Goal: Information Seeking & Learning: Learn about a topic

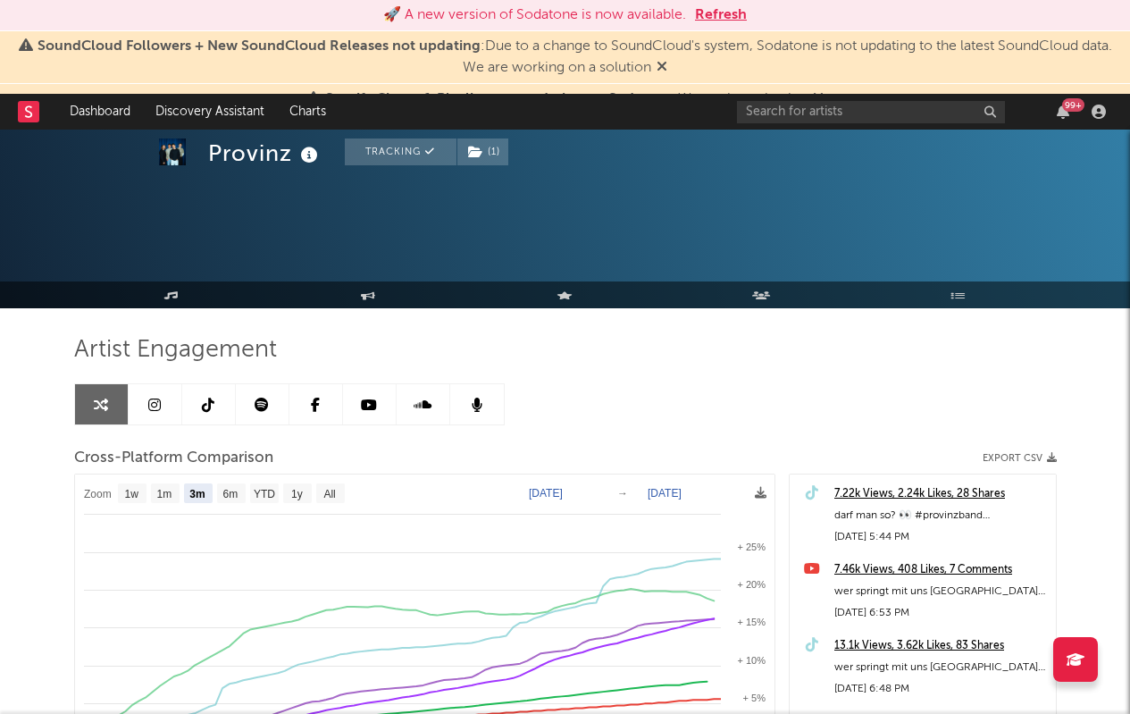
select select "3m"
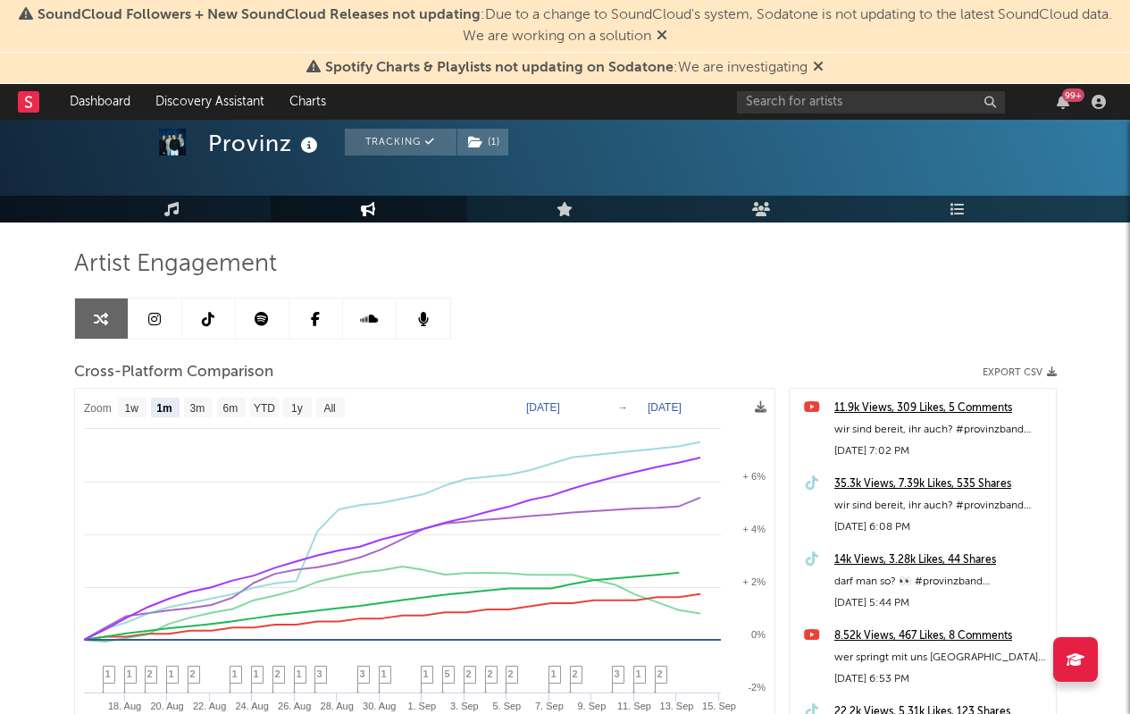
scroll to position [112, 0]
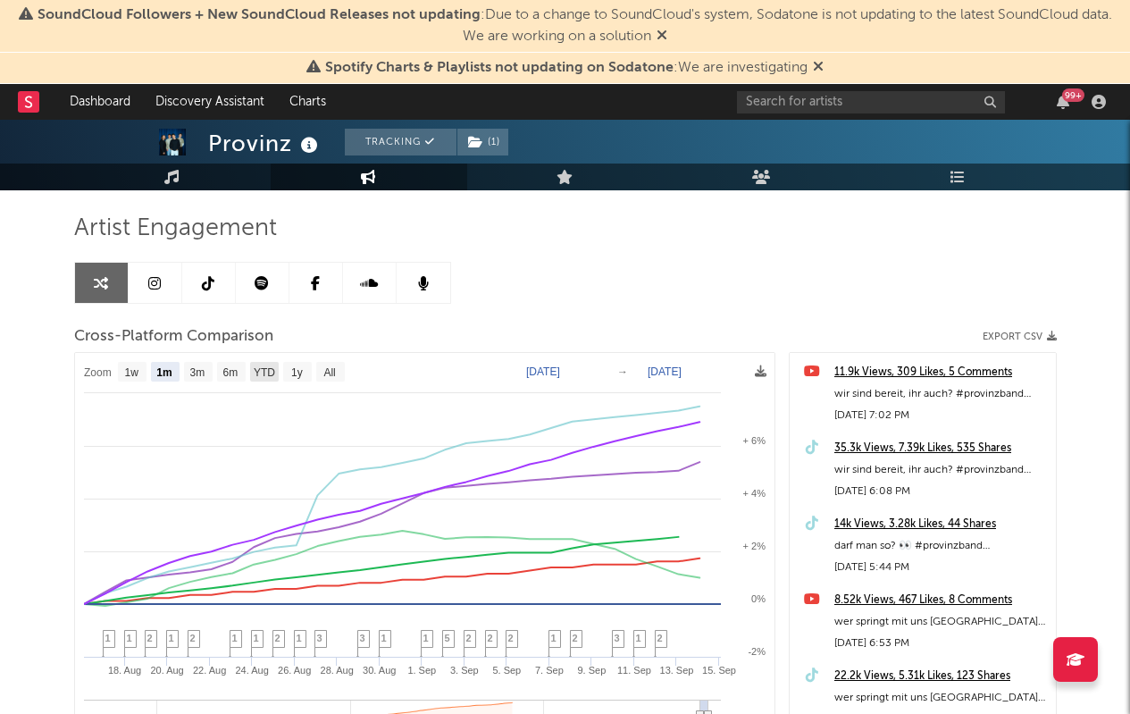
click at [261, 373] on text "YTD" at bounding box center [263, 372] width 21 height 13
select select "YTD"
type input "[DATE]"
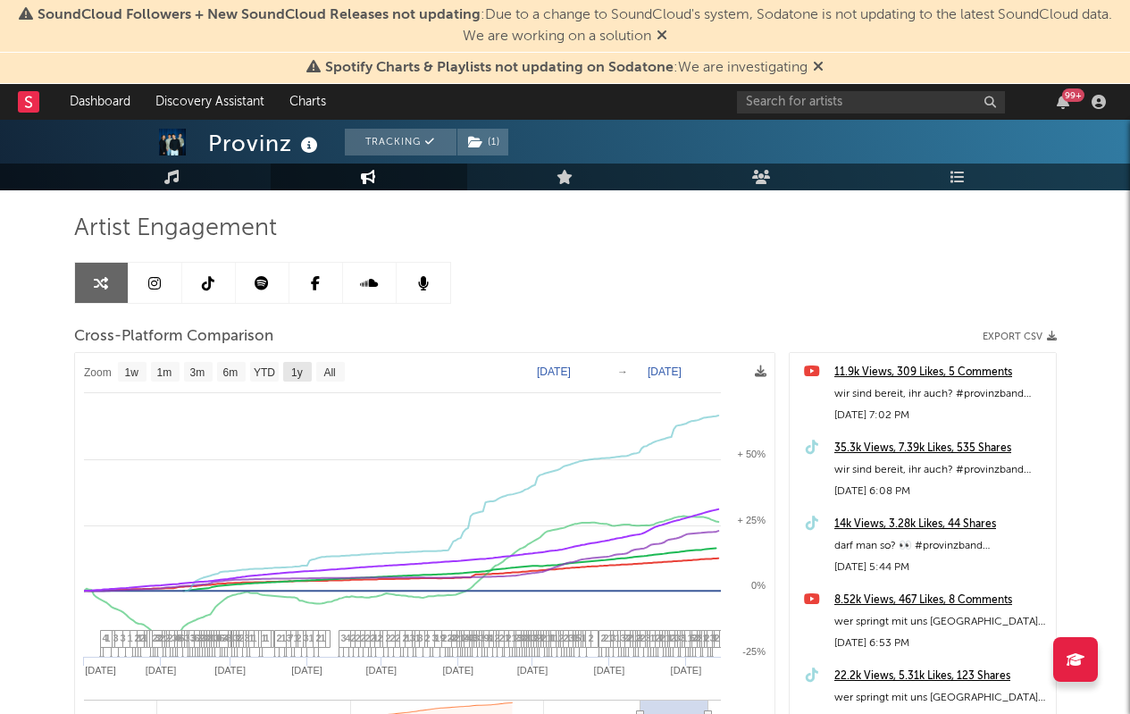
click at [293, 374] on text "1y" at bounding box center [297, 372] width 12 height 13
select select "1y"
type input "[DATE]"
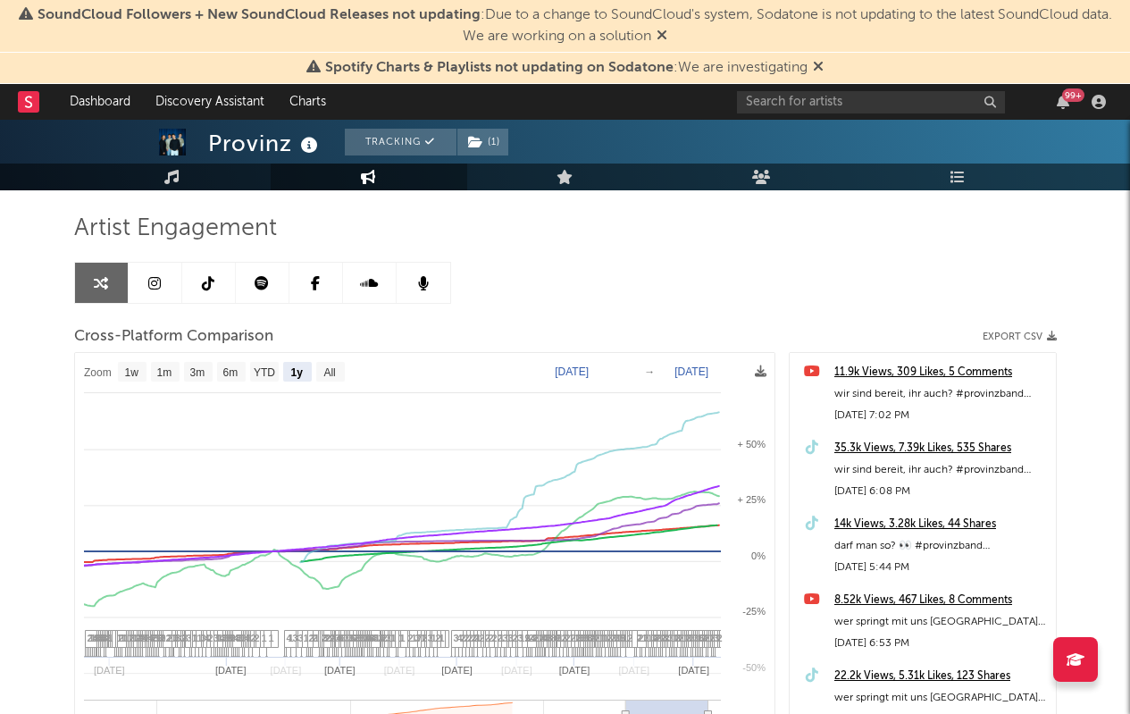
select select "1y"
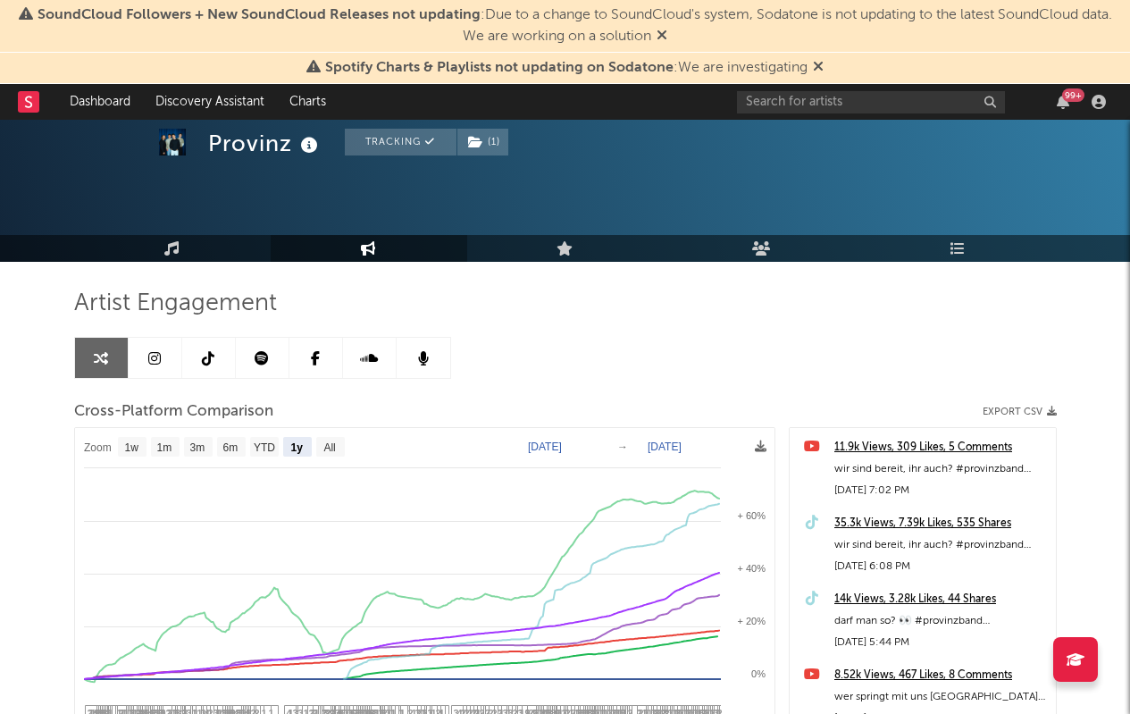
scroll to position [0, 0]
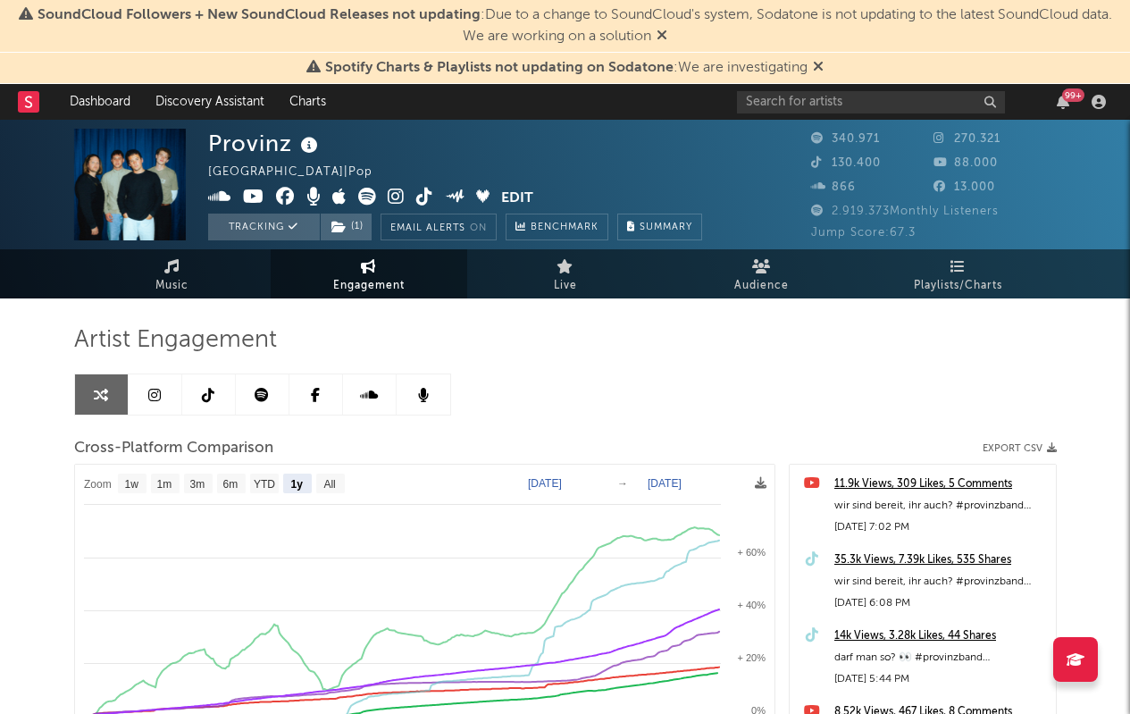
click at [210, 396] on icon at bounding box center [208, 395] width 13 height 14
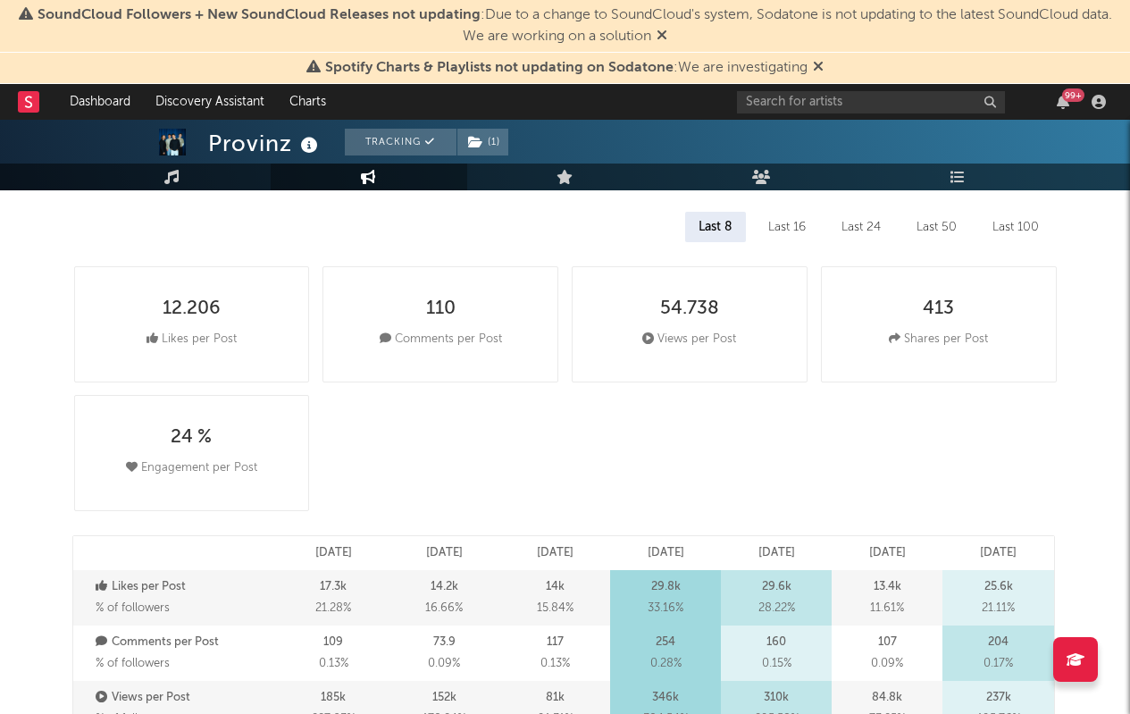
select select "6m"
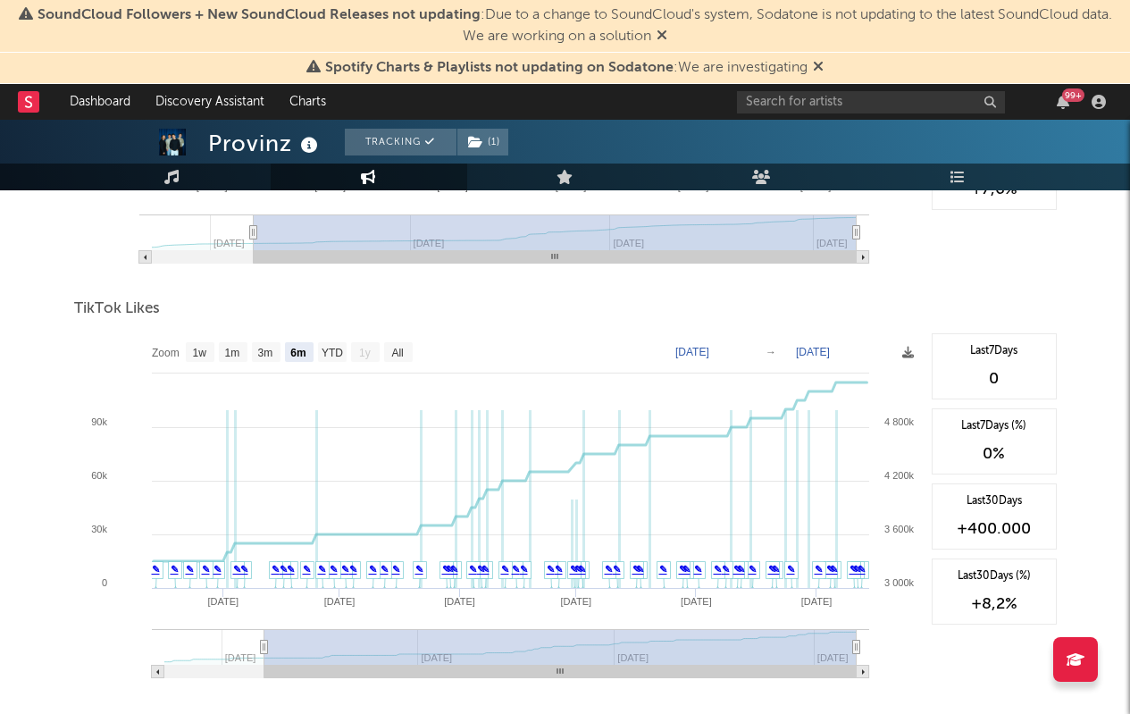
scroll to position [2045, 0]
click at [393, 352] on text "All" at bounding box center [397, 351] width 12 height 13
select select "All"
type input "[DATE]"
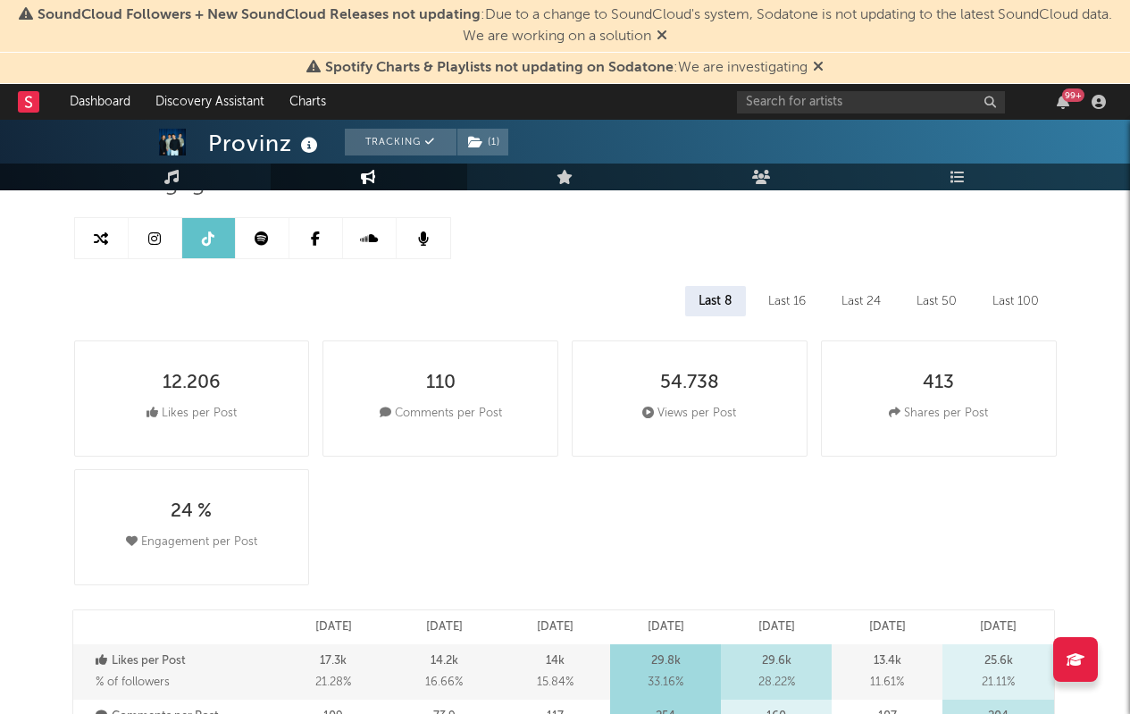
scroll to position [0, 0]
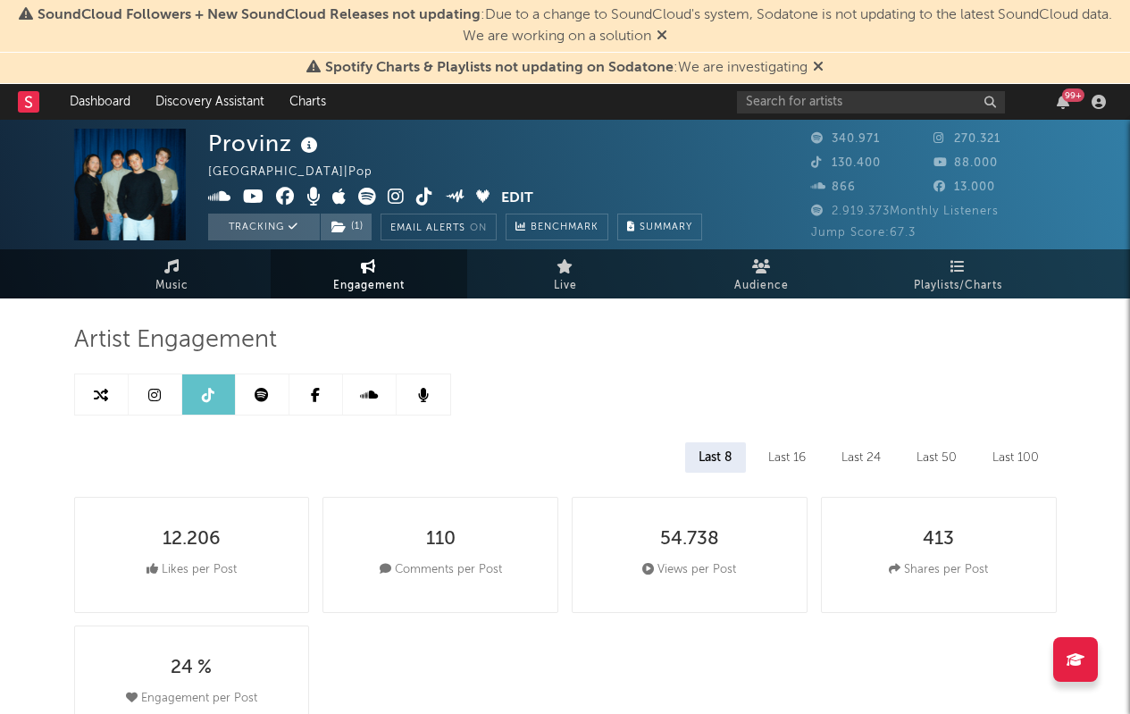
click at [947, 456] on div "Last 50" at bounding box center [936, 457] width 67 height 30
click at [1017, 456] on div "Last 100" at bounding box center [1015, 457] width 73 height 30
click at [926, 456] on div "Last 50" at bounding box center [934, 457] width 67 height 30
click at [986, 455] on div "Last 100" at bounding box center [1015, 457] width 73 height 30
click at [923, 453] on div "Last 50" at bounding box center [934, 457] width 67 height 30
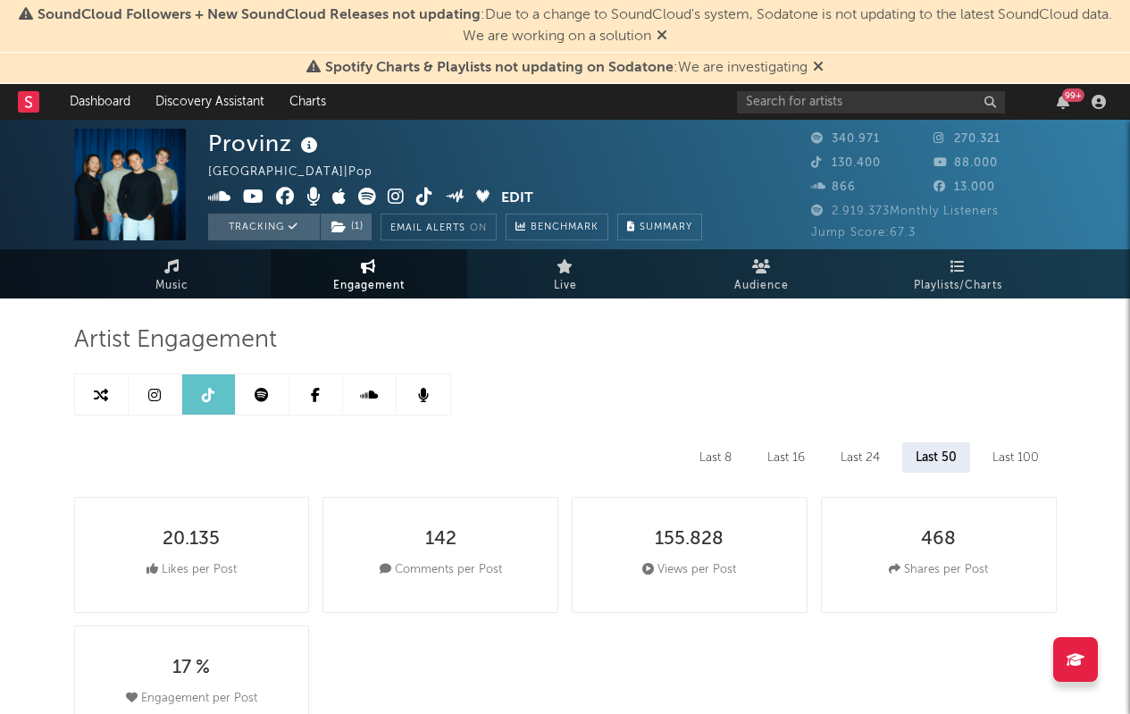
click at [816, 453] on div "Last 16" at bounding box center [786, 457] width 64 height 30
click at [851, 452] on div "Last 24" at bounding box center [861, 457] width 66 height 30
click at [802, 452] on div "Last 16" at bounding box center [786, 457] width 64 height 30
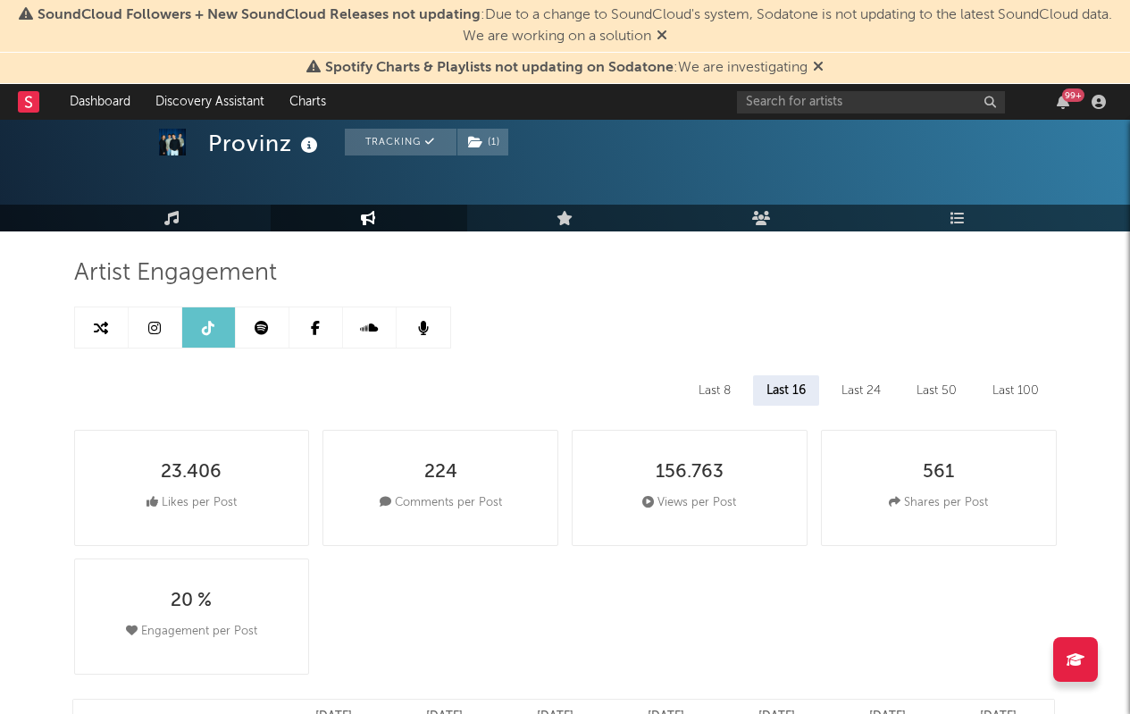
scroll to position [116, 0]
